Goal: Transaction & Acquisition: Purchase product/service

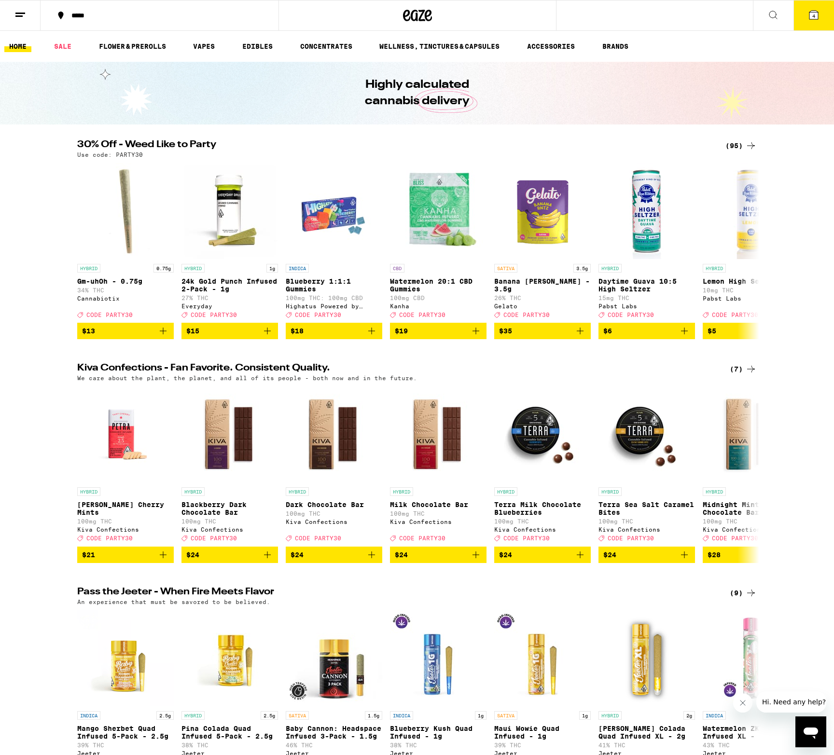
click at [816, 19] on icon at bounding box center [813, 15] width 9 height 9
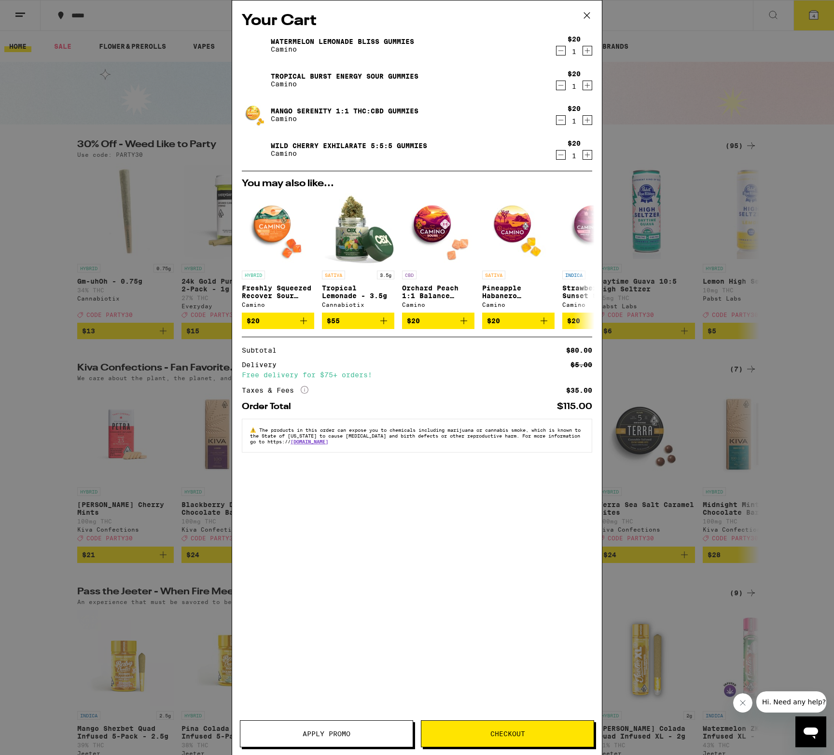
click at [587, 14] on icon at bounding box center [587, 15] width 14 height 14
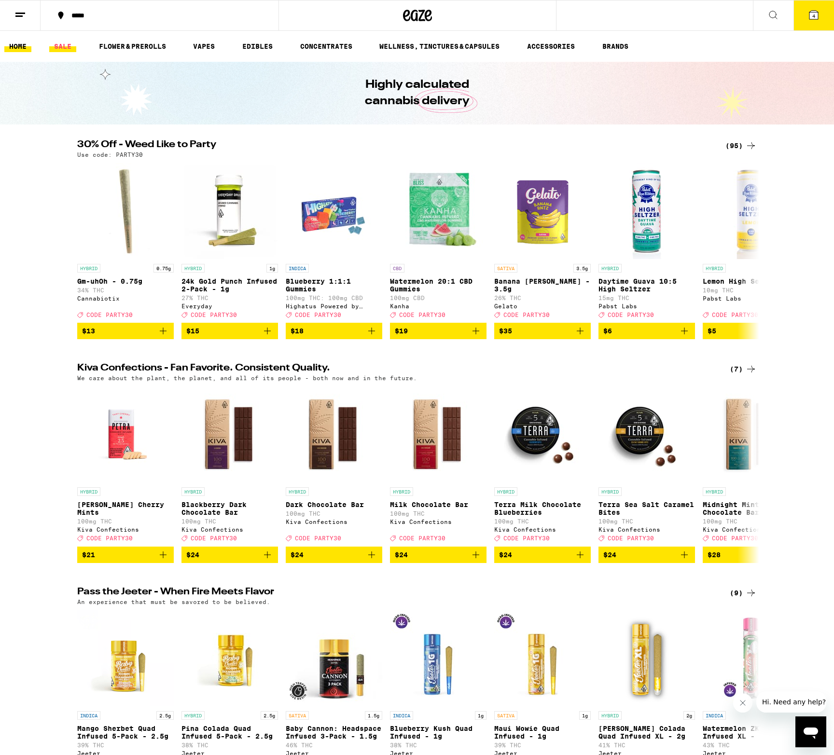
click at [59, 48] on link "SALE" at bounding box center [62, 47] width 27 height 12
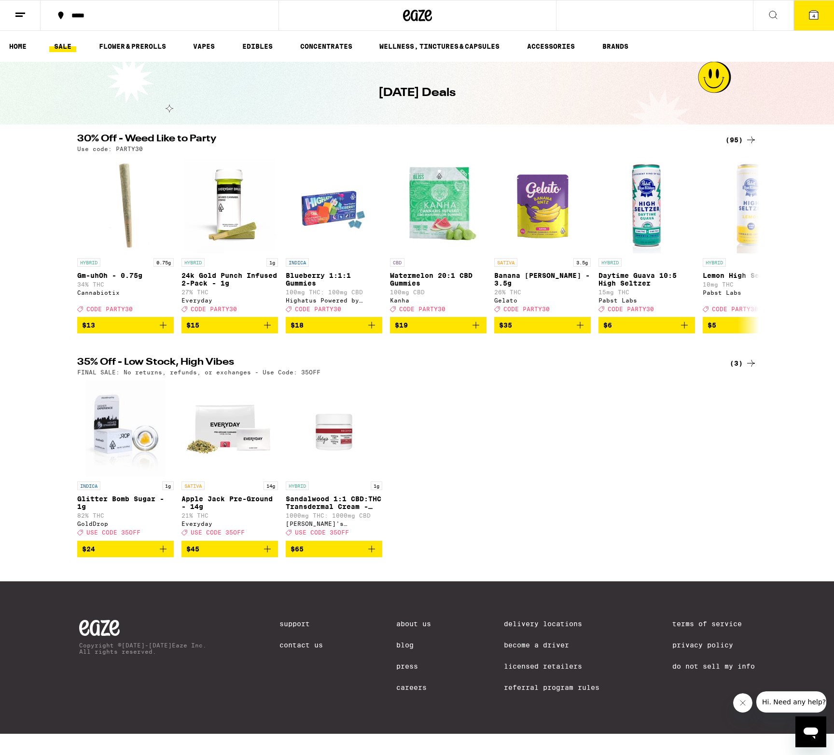
click at [755, 369] on icon at bounding box center [751, 364] width 12 height 12
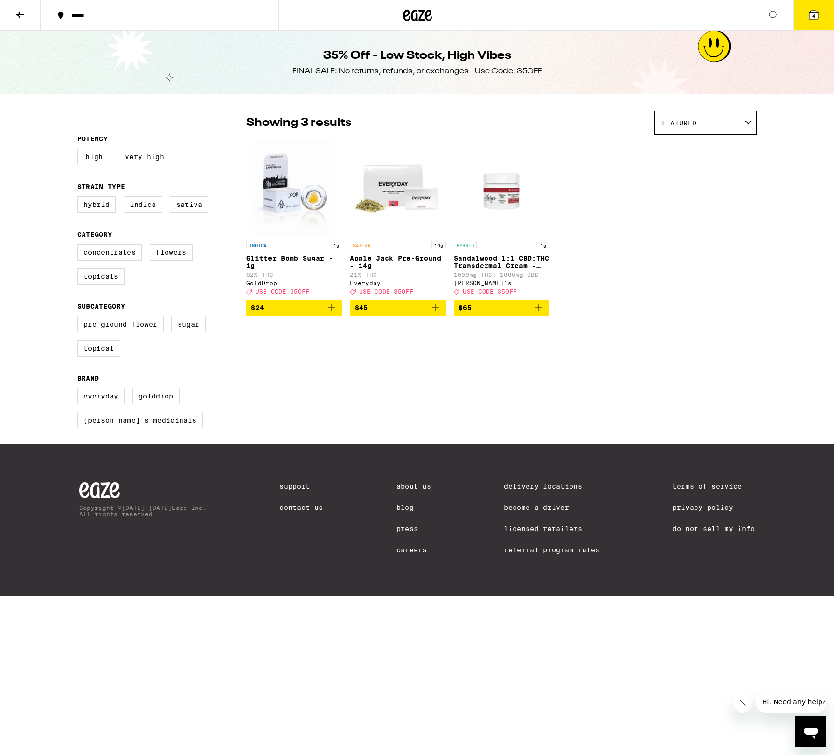
click at [18, 15] on icon at bounding box center [20, 15] width 8 height 7
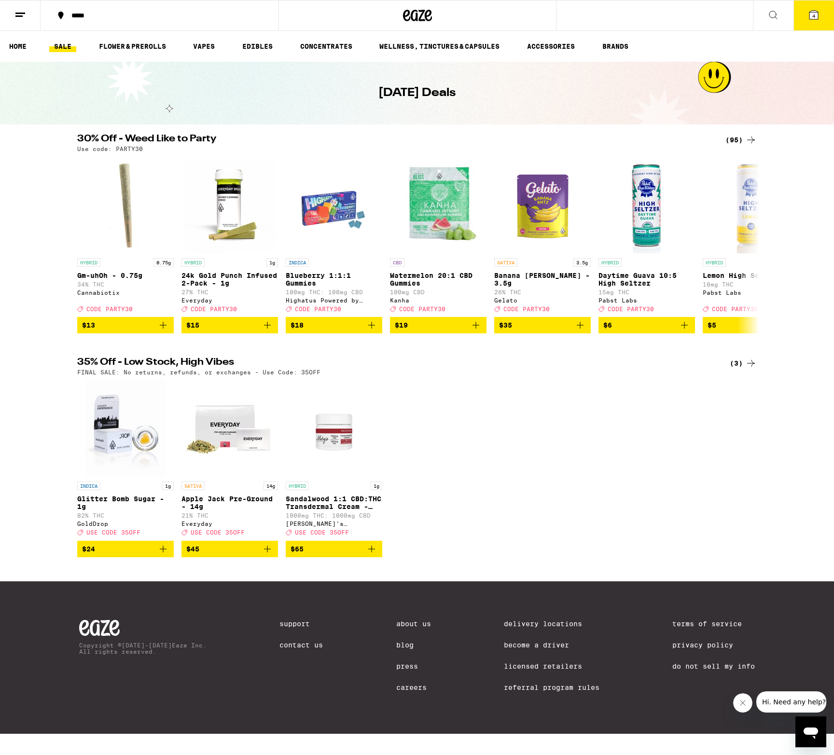
click at [750, 143] on icon at bounding box center [751, 140] width 12 height 12
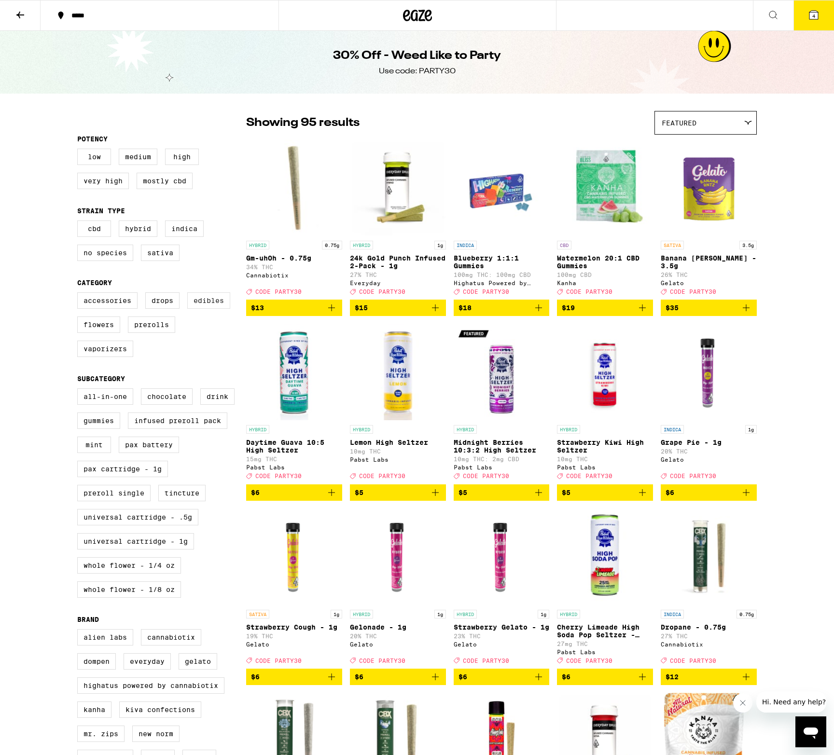
click at [198, 309] on label "Edibles" at bounding box center [208, 300] width 43 height 16
click at [80, 294] on input "Edibles" at bounding box center [79, 294] width 0 height 0
checkbox input "true"
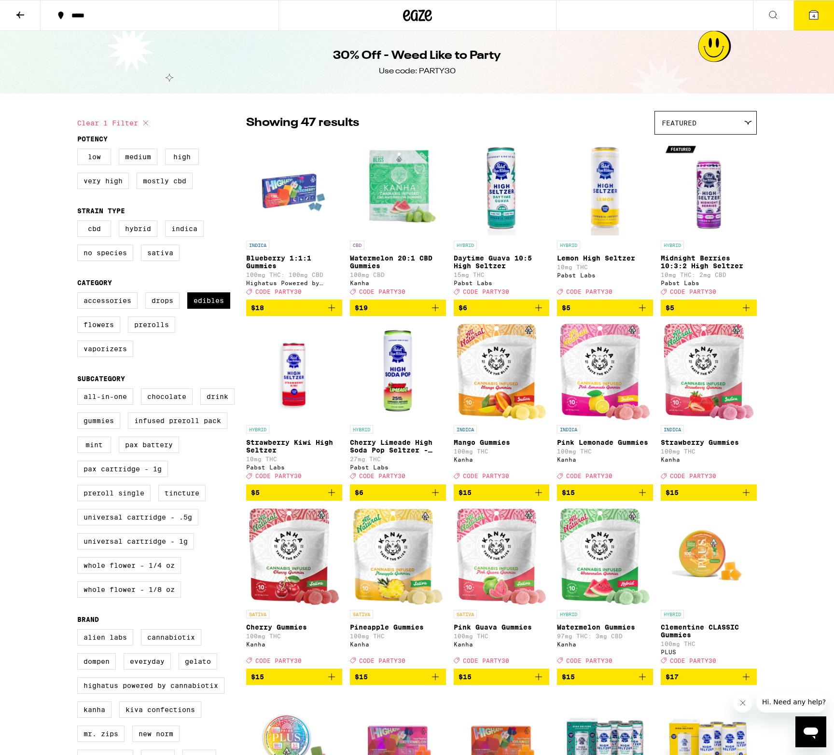
click at [19, 15] on icon at bounding box center [20, 15] width 8 height 7
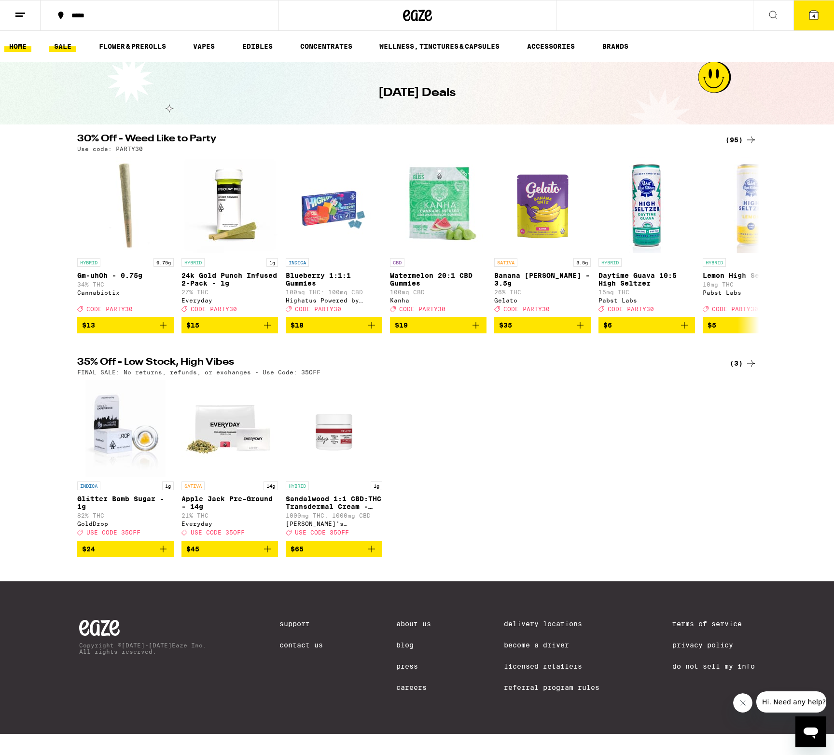
click at [19, 45] on link "HOME" at bounding box center [17, 47] width 27 height 12
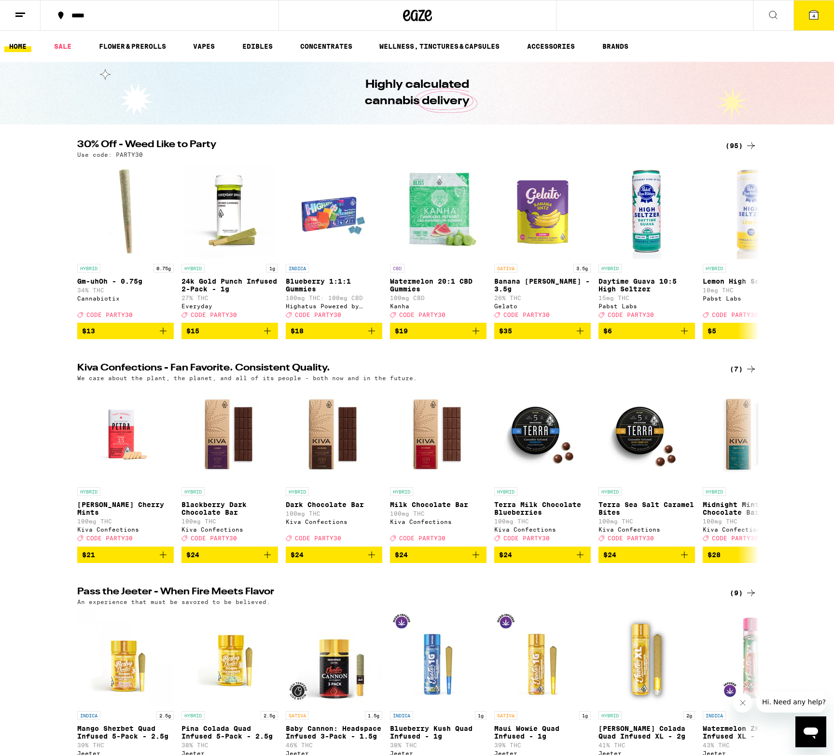
click at [814, 17] on span "4" at bounding box center [813, 16] width 3 height 6
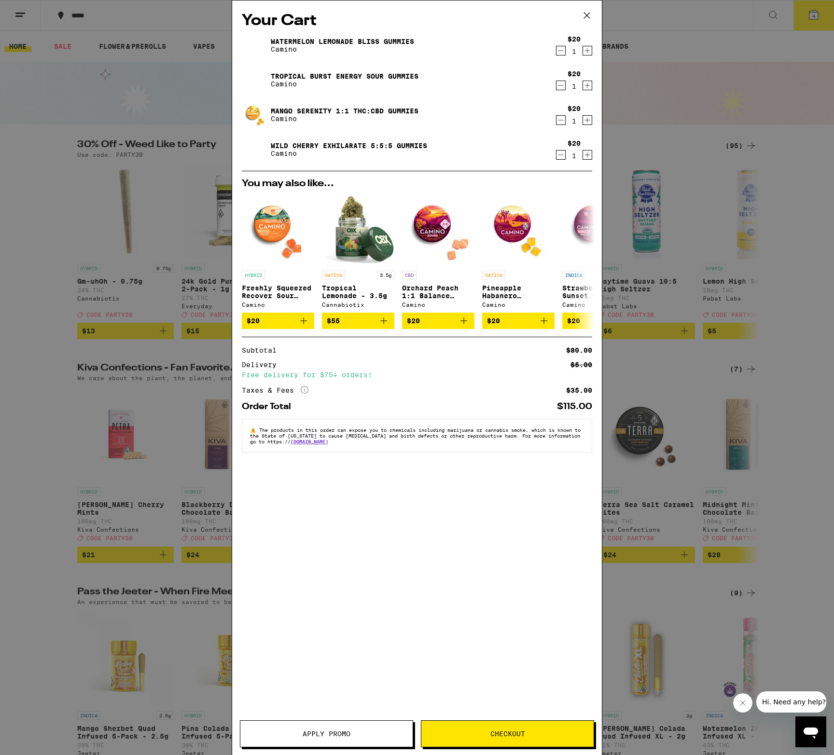
click at [559, 120] on icon "Decrement" at bounding box center [560, 120] width 9 height 12
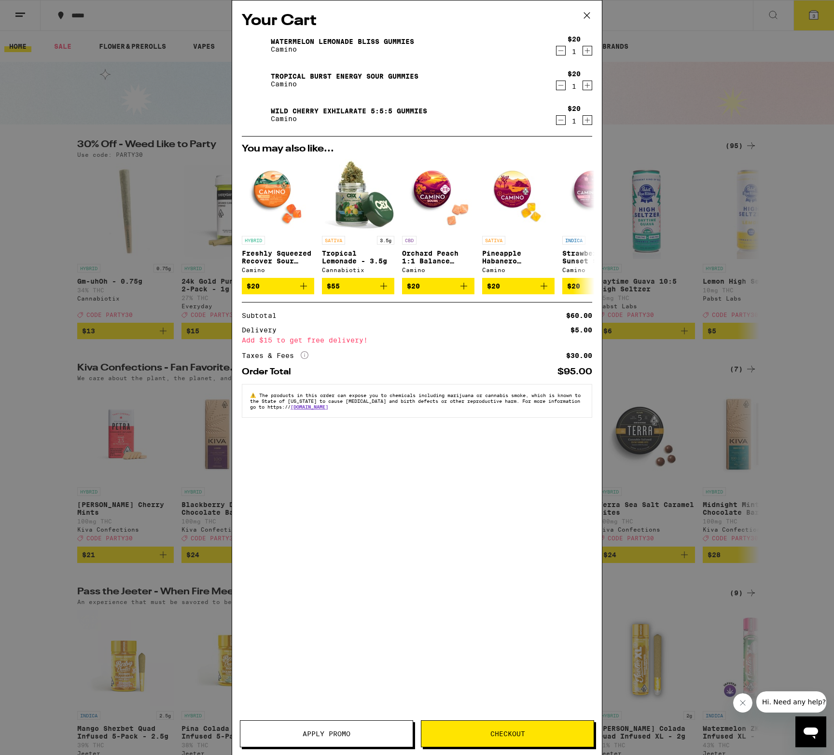
click at [563, 119] on icon "Decrement" at bounding box center [560, 120] width 9 height 12
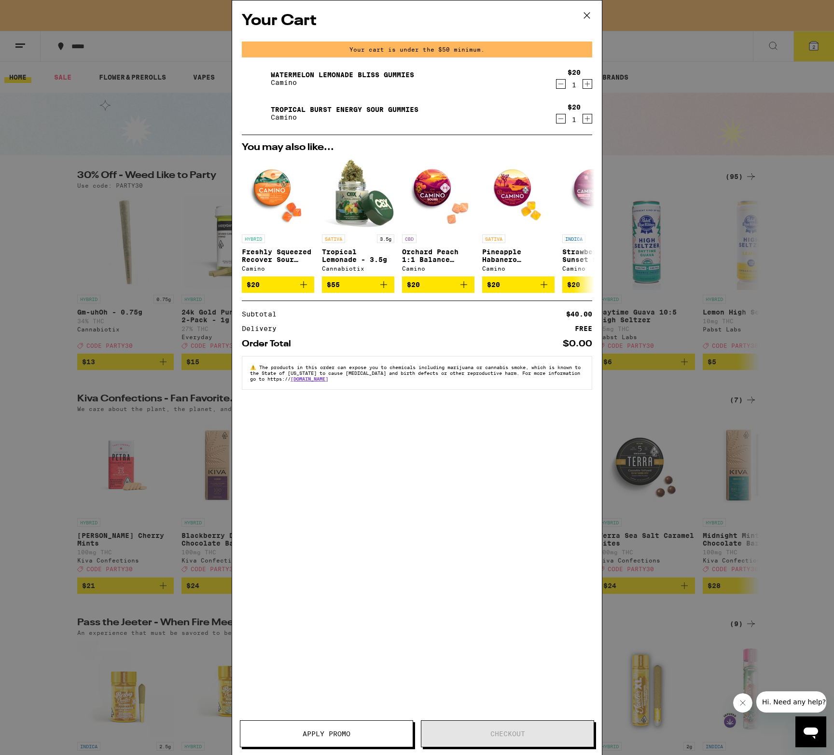
click at [589, 20] on icon at bounding box center [587, 15] width 14 height 14
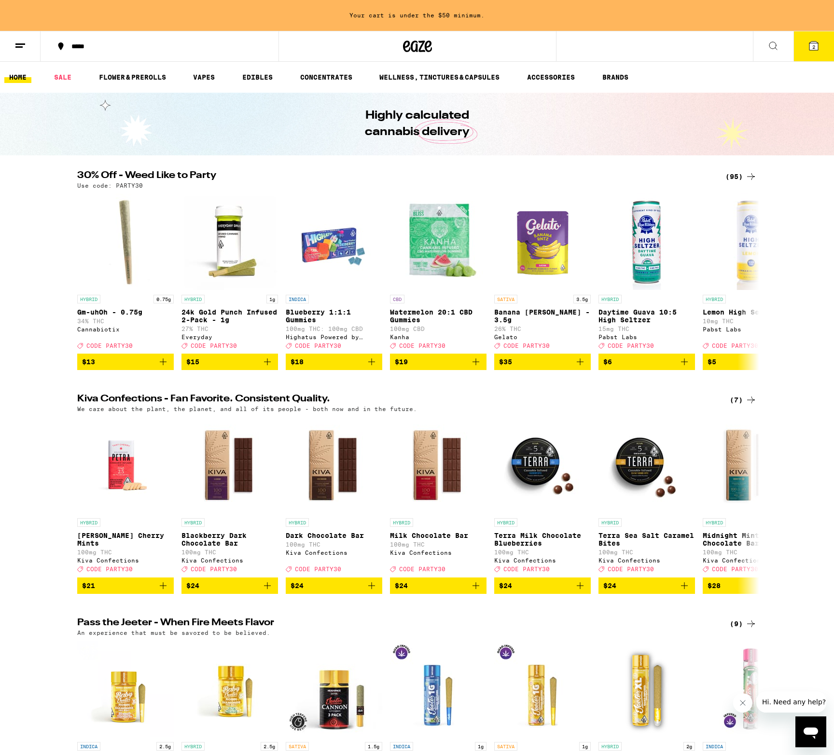
click at [806, 54] on button "2" at bounding box center [813, 46] width 41 height 30
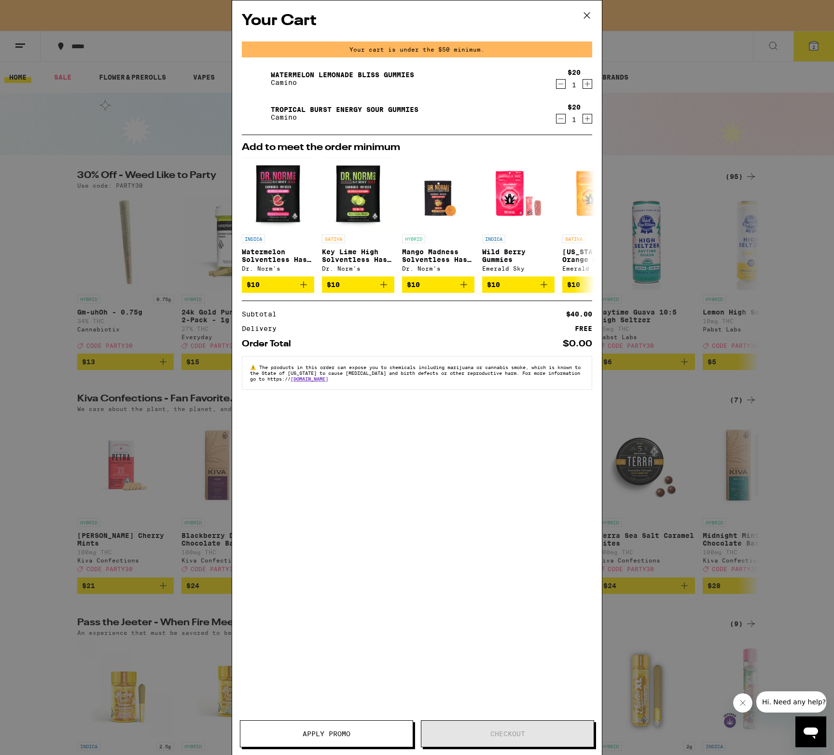
click at [558, 120] on icon "Decrement" at bounding box center [560, 119] width 9 height 12
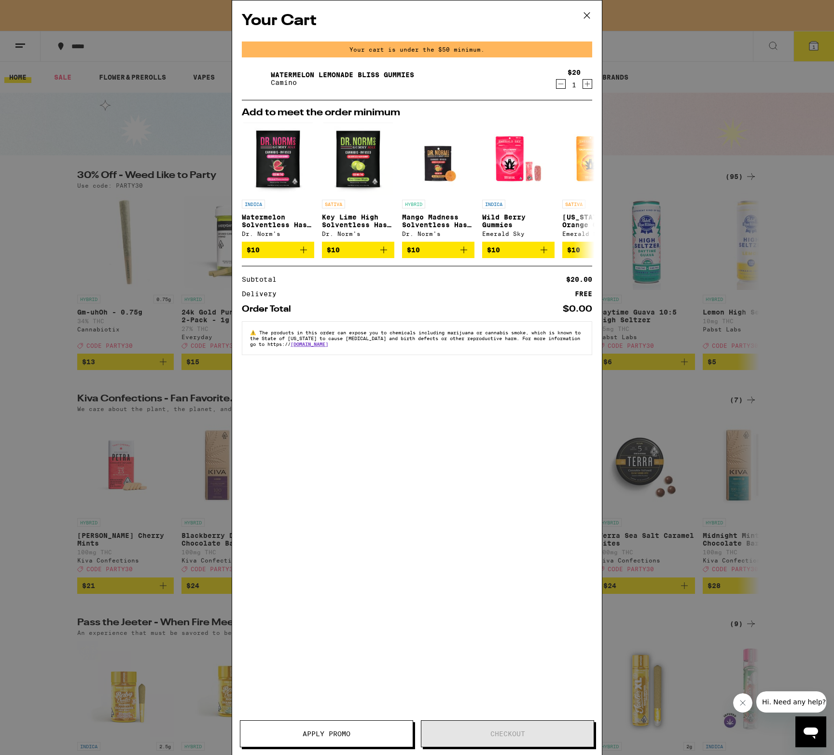
click at [559, 88] on icon "Decrement" at bounding box center [560, 84] width 9 height 12
